Goal: Transaction & Acquisition: Obtain resource

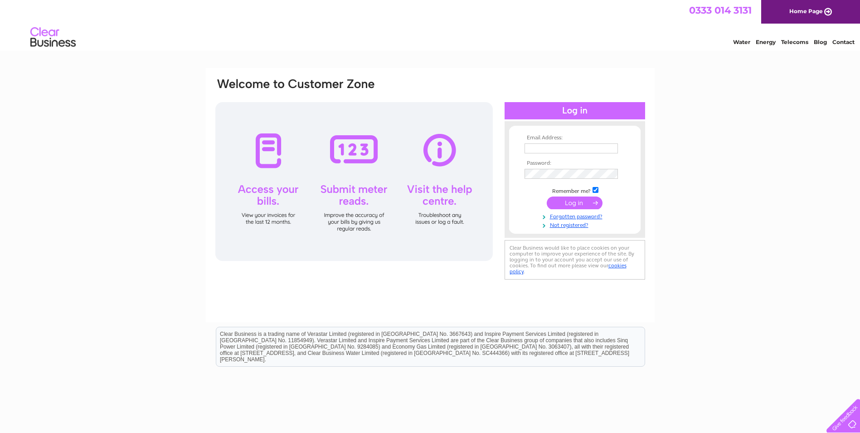
type input "nikk@hiddlestonjoiners.co.uk"
click at [572, 202] on input "submit" at bounding box center [575, 202] width 56 height 13
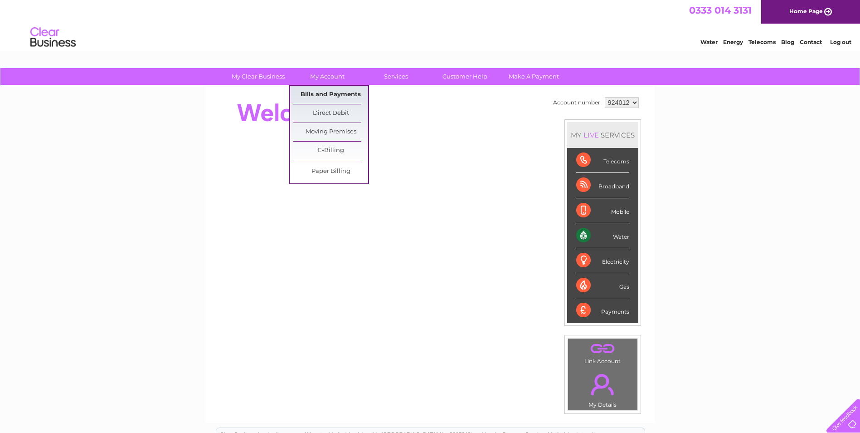
click at [331, 91] on link "Bills and Payments" at bounding box center [330, 95] width 75 height 18
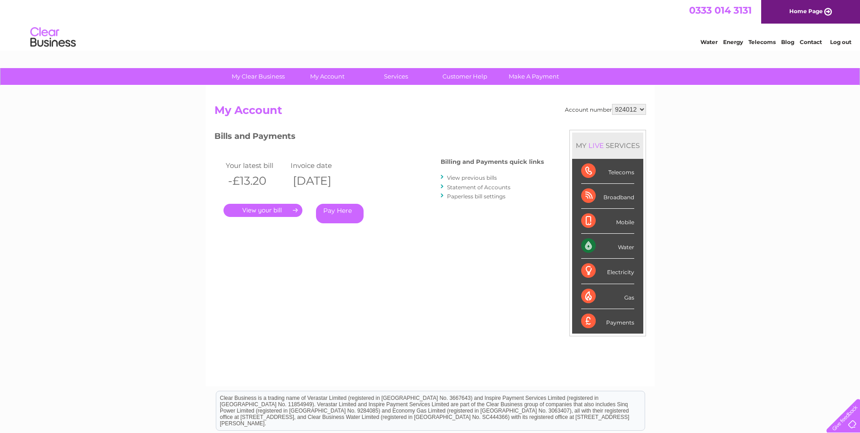
click at [295, 211] on link "." at bounding box center [263, 210] width 79 height 13
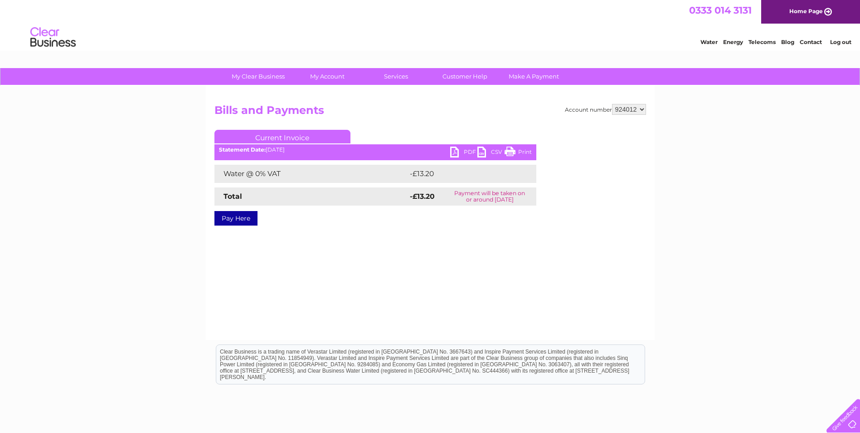
click at [452, 150] on link "PDF" at bounding box center [463, 152] width 27 height 13
click at [846, 43] on link "Log out" at bounding box center [840, 42] width 21 height 7
